Goal: Use online tool/utility: Utilize a website feature to perform a specific function

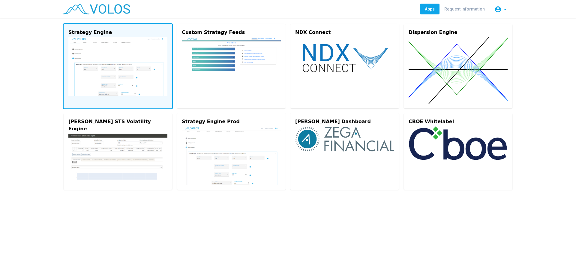
click at [115, 43] on img at bounding box center [117, 66] width 99 height 59
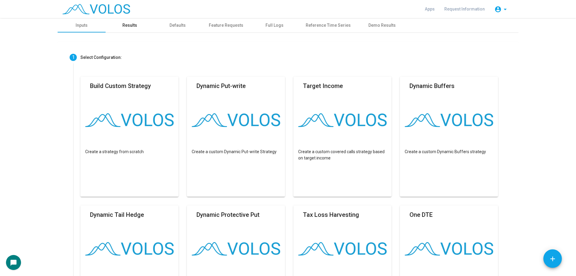
click at [122, 27] on div "Results" at bounding box center [129, 25] width 15 height 6
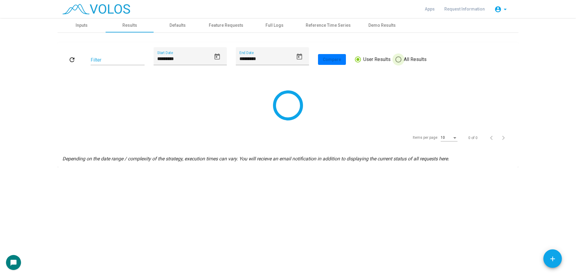
click at [396, 59] on span at bounding box center [399, 59] width 6 height 6
type input "*********"
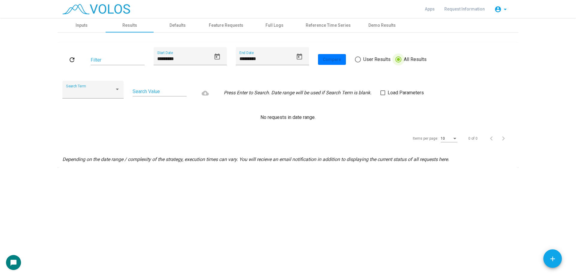
click at [384, 90] on label "Load Parameters" at bounding box center [403, 92] width 44 height 7
click at [71, 57] on mat-icon "refresh" at bounding box center [71, 59] width 7 height 7
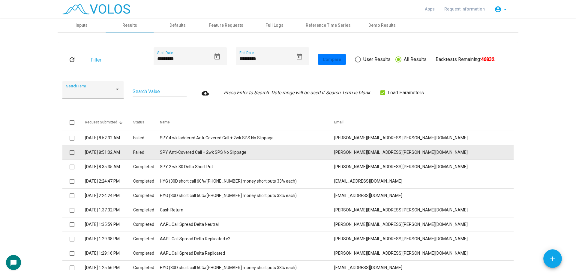
click at [279, 152] on td "SPY Anti-Covered Call + 2wk SPS No Slippage" at bounding box center [247, 152] width 174 height 14
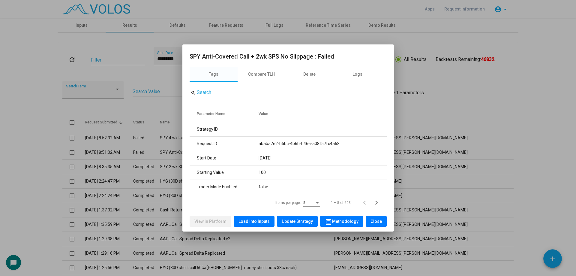
click at [266, 221] on span "Load into Inputs" at bounding box center [254, 221] width 31 height 5
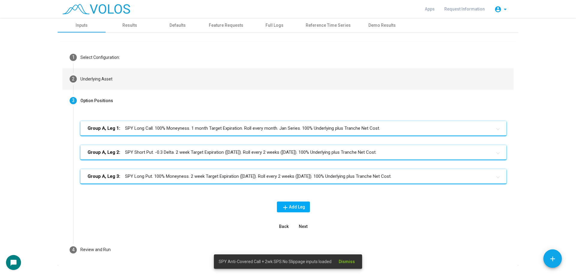
click at [143, 81] on mat-step-header "2 Underlying Asset" at bounding box center [287, 79] width 451 height 22
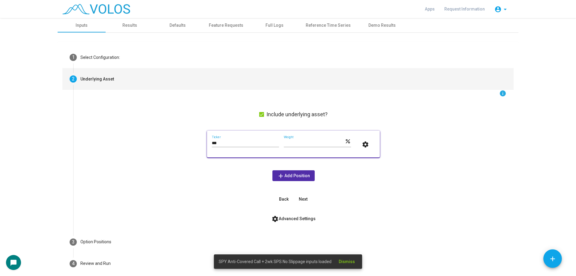
click at [278, 218] on span "settings Advanced Settings" at bounding box center [294, 218] width 44 height 5
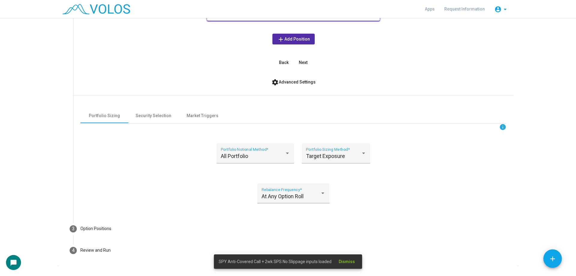
scroll to position [150, 0]
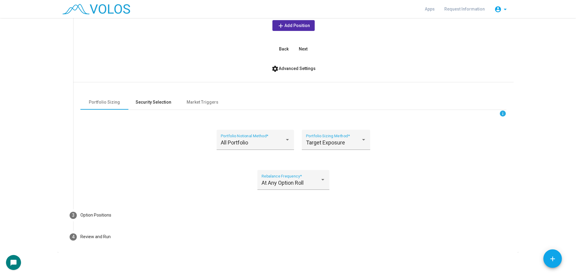
click at [152, 99] on div "Security Selection" at bounding box center [154, 102] width 36 height 6
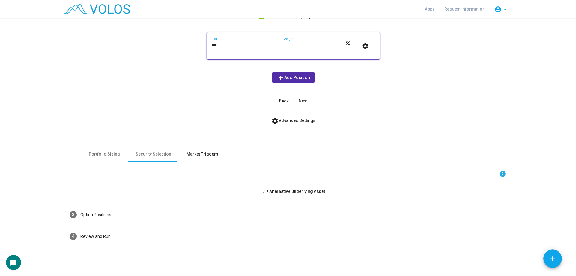
click at [210, 152] on div "Market Triggers" at bounding box center [203, 154] width 32 height 6
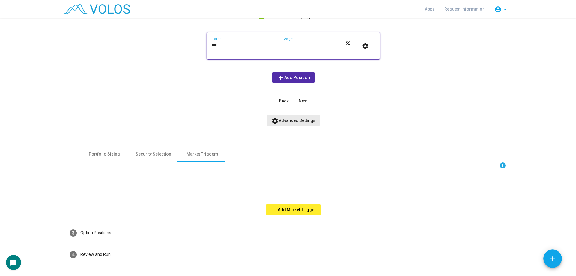
click at [284, 119] on span "settings Advanced Settings" at bounding box center [294, 120] width 44 height 5
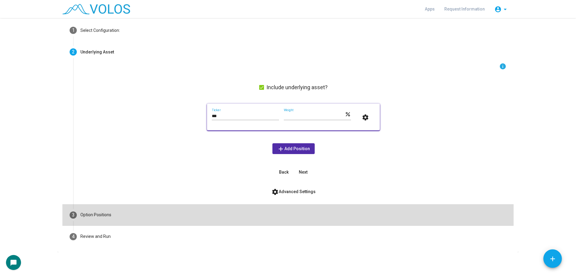
click at [204, 205] on mat-step-header "3 Option Positions" at bounding box center [287, 215] width 451 height 22
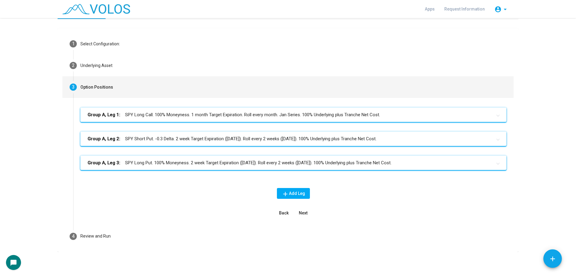
click at [224, 117] on mat-panel-title "Group A, Leg 1: SPY Long Call. 100% Moneyness. 1 month Target Expiration. Roll …" at bounding box center [290, 114] width 405 height 7
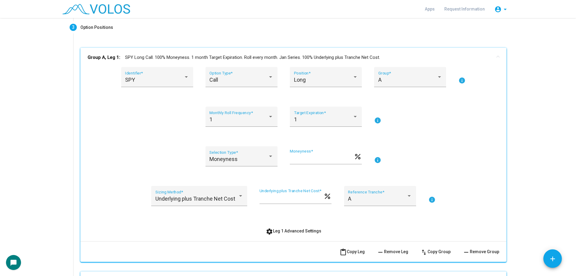
scroll to position [74, 0]
click at [190, 58] on mat-panel-title "Group A, Leg 1: SPY Long Call. 100% Moneyness. 1 month Target Expiration. Roll …" at bounding box center [290, 57] width 405 height 7
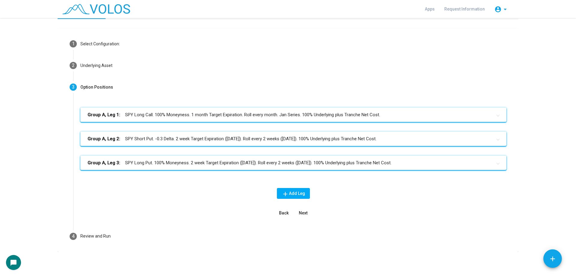
scroll to position [14, 0]
click at [203, 140] on mat-panel-title "Group A, Leg 2: SPY Short Put. -0.3 Delta. 2 week Target Expiration ([DATE]). R…" at bounding box center [290, 138] width 405 height 7
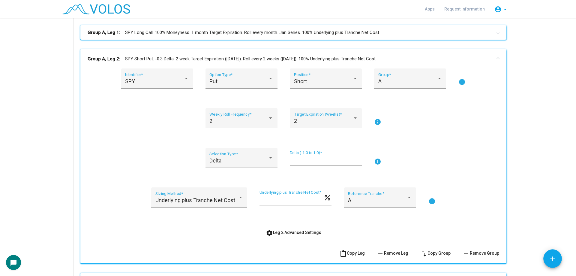
scroll to position [104, 0]
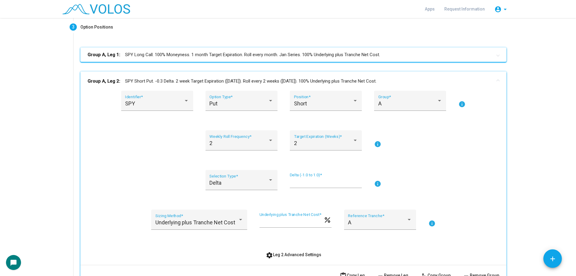
click at [193, 76] on mat-expansion-panel-header "Group A, Leg 2: SPY Short Put. -0.3 Delta. 2 week Target Expiration ([DATE]). R…" at bounding box center [293, 80] width 426 height 19
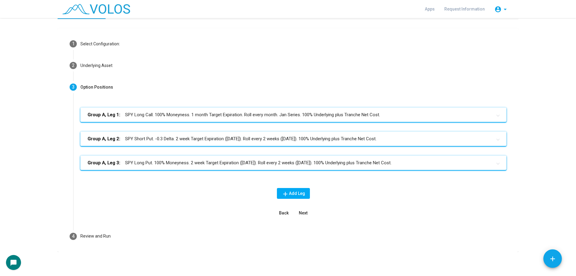
scroll to position [14, 0]
click at [188, 138] on mat-panel-title "Group A, Leg 2: SPY Short Put. -0.3 Delta. 2 week Target Expiration ([DATE]). R…" at bounding box center [290, 138] width 405 height 7
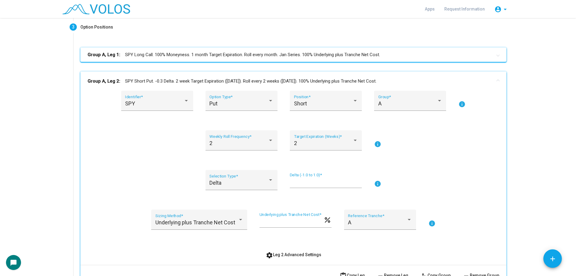
click at [191, 86] on mat-expansion-panel-header "Group A, Leg 2: SPY Short Put. -0.3 Delta. 2 week Target Expiration ([DATE]). R…" at bounding box center [293, 80] width 426 height 19
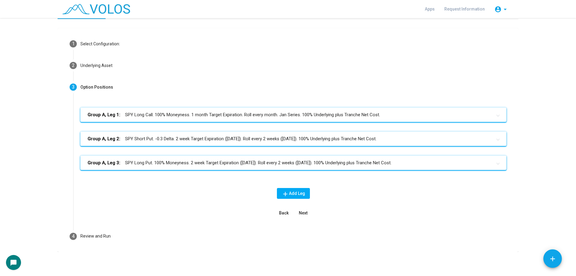
scroll to position [14, 0]
click at [192, 161] on mat-panel-title "Group A, Leg 3: SPY Long Put. 100% Moneyness. 2 week Target Expiration ([DATE])…" at bounding box center [290, 162] width 405 height 7
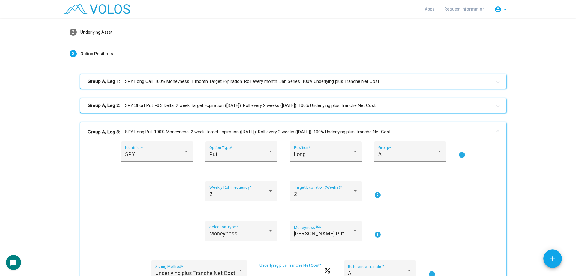
scroll to position [104, 0]
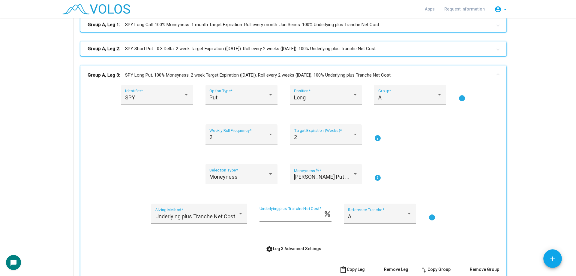
click at [196, 78] on mat-panel-title "Group A, Leg 3: SPY Long Put. 100% Moneyness. 2 week Target Expiration ([DATE])…" at bounding box center [290, 75] width 405 height 7
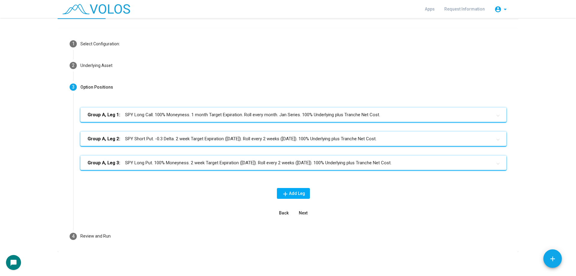
scroll to position [14, 0]
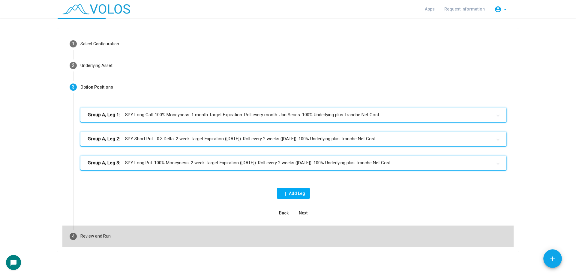
click at [166, 226] on mat-step-header "4 Review and Run" at bounding box center [287, 236] width 451 height 22
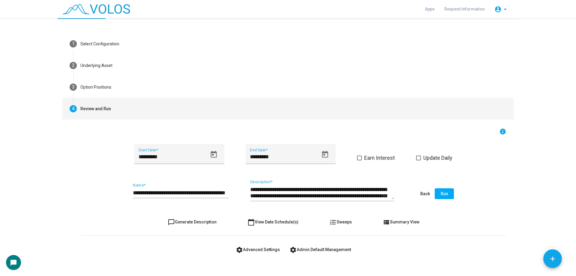
click at [253, 245] on button "settings Advanced Settings" at bounding box center [258, 249] width 54 height 11
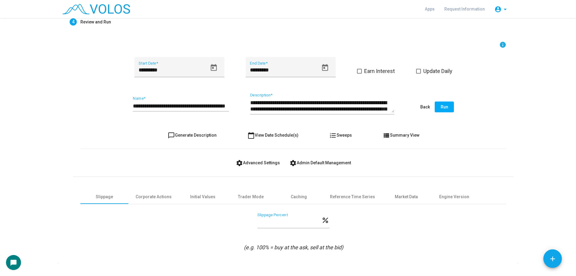
scroll to position [104, 0]
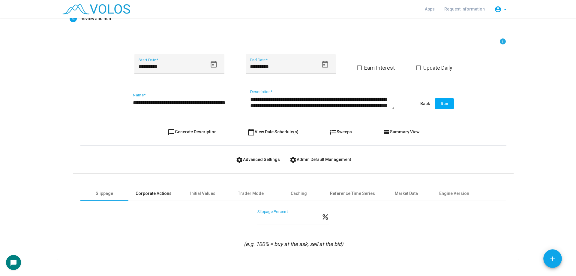
click at [155, 195] on div "Corporate Actions" at bounding box center [154, 193] width 36 height 6
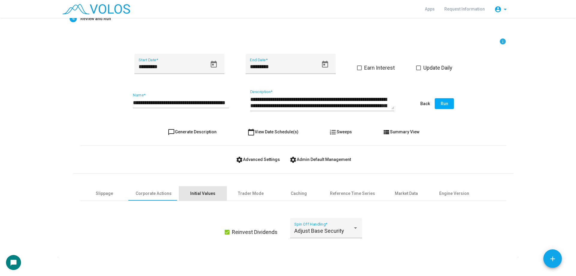
click at [199, 194] on div "Initial Values" at bounding box center [202, 193] width 25 height 6
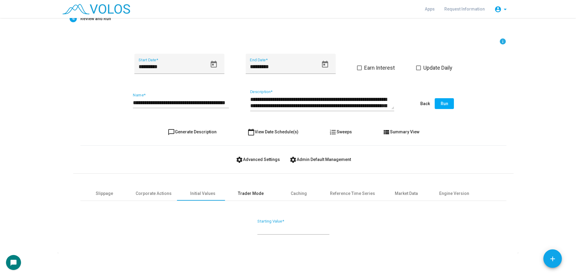
click at [239, 192] on div "Trader Mode" at bounding box center [251, 193] width 26 height 6
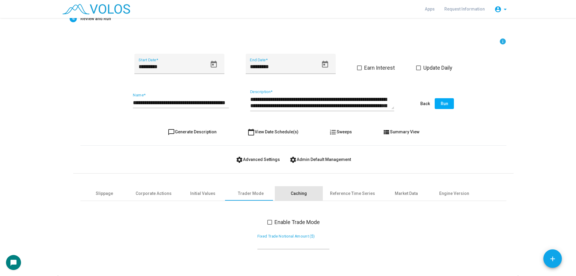
click at [291, 193] on div "Caching" at bounding box center [299, 193] width 16 height 6
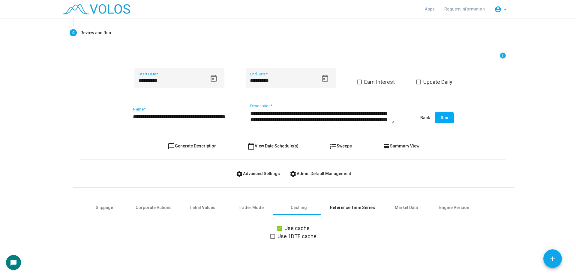
click at [348, 203] on div "Reference Time Series" at bounding box center [352, 207] width 59 height 14
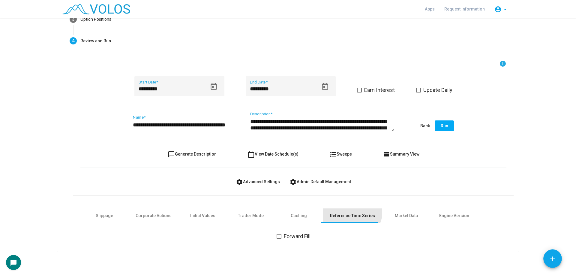
scroll to position [81, 0]
click at [394, 212] on div "Market Data" at bounding box center [406, 215] width 48 height 14
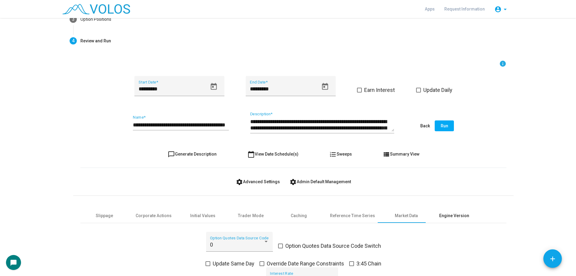
click at [440, 218] on div "Engine Version" at bounding box center [454, 215] width 30 height 6
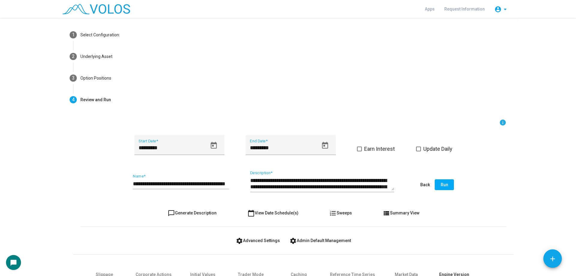
scroll to position [21, 0]
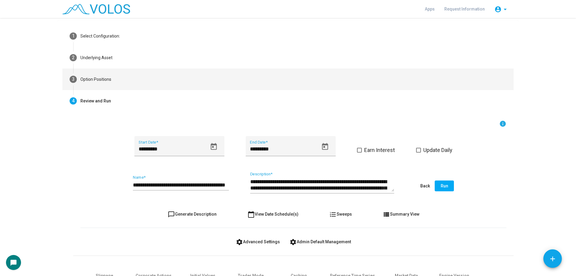
click at [116, 77] on mat-step-header "3 Option Positions" at bounding box center [287, 79] width 451 height 22
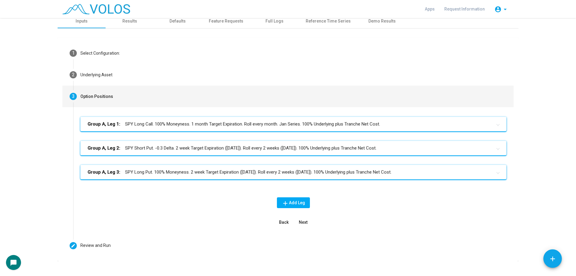
scroll to position [0, 0]
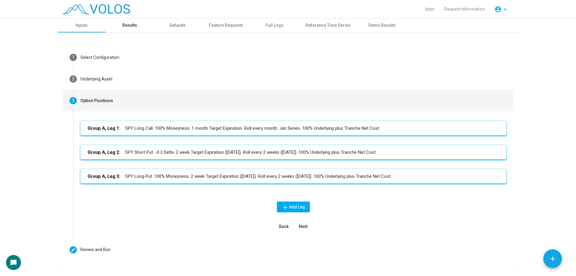
click at [123, 28] on div "Results" at bounding box center [129, 25] width 15 height 6
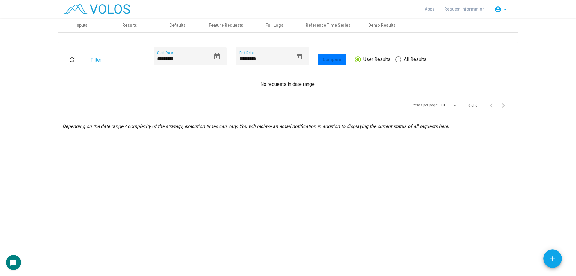
click at [402, 57] on span "All Results" at bounding box center [414, 59] width 25 height 7
type input "*********"
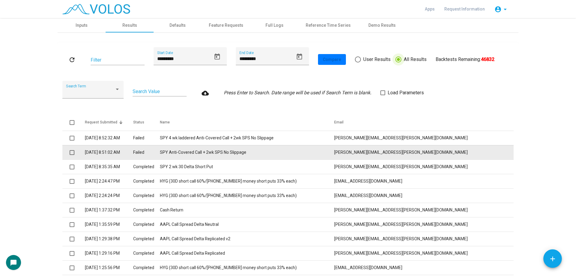
click at [267, 150] on td "SPY Anti-Covered Call + 2wk SPS No Slippage" at bounding box center [247, 152] width 174 height 14
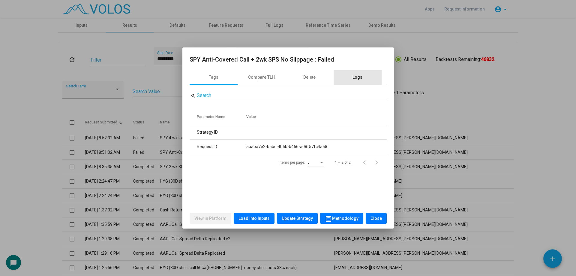
click at [350, 75] on div "Logs" at bounding box center [358, 77] width 48 height 14
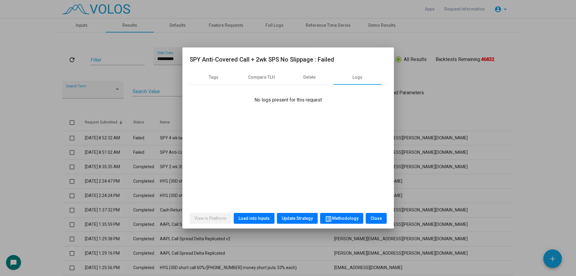
click at [166, 125] on div at bounding box center [288, 138] width 576 height 276
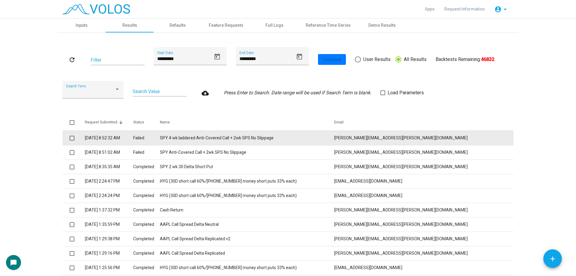
click at [260, 141] on td "SPY 4 wk laddered Anti-Covered Call + 2wk SPS No Slippage" at bounding box center [247, 138] width 174 height 14
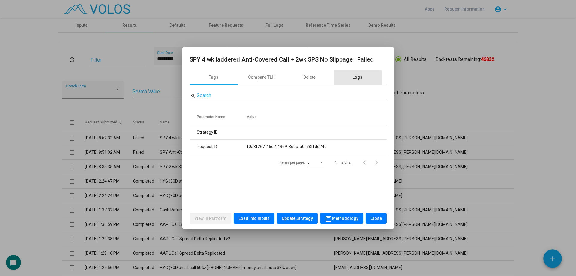
click at [360, 80] on div "Logs" at bounding box center [358, 77] width 10 height 6
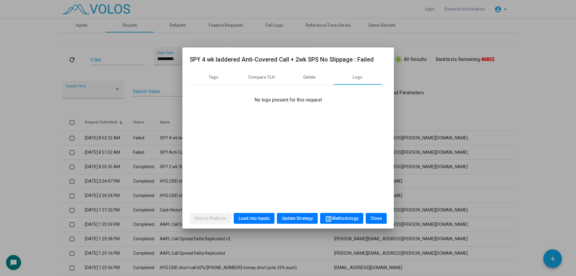
click at [169, 122] on div at bounding box center [288, 138] width 576 height 276
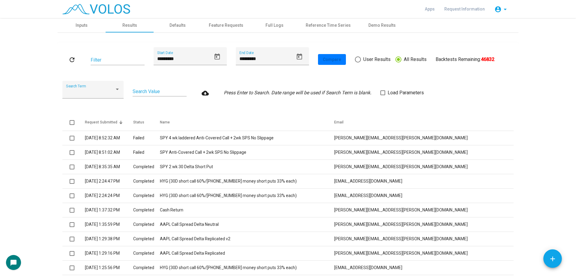
click at [68, 58] on mat-icon "refresh" at bounding box center [71, 59] width 7 height 7
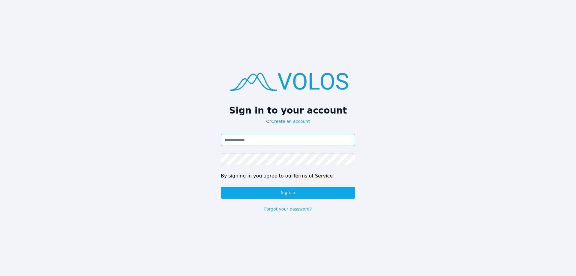
type input "**********"
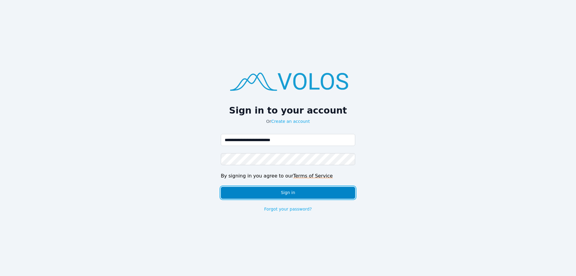
click at [302, 191] on button "Sign in" at bounding box center [288, 193] width 134 height 12
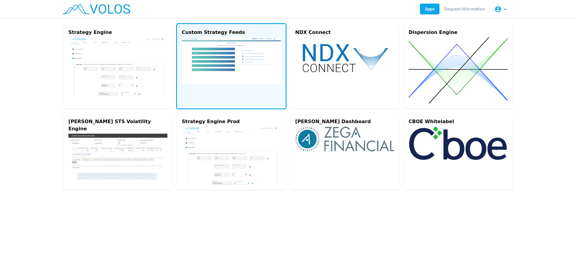
click at [179, 89] on vs-card "Custom Strategy Feeds" at bounding box center [231, 66] width 109 height 84
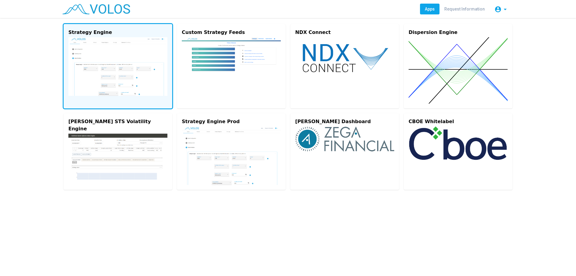
click at [124, 52] on img at bounding box center [117, 66] width 99 height 59
